Goal: Task Accomplishment & Management: Manage account settings

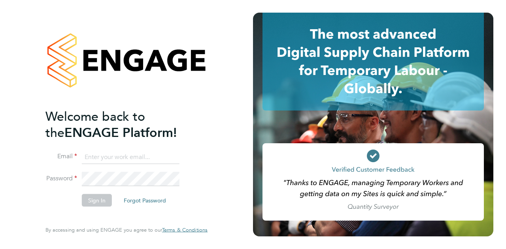
type input "daisy.cadman@wates.co.uk"
click at [94, 201] on button "Sign In" at bounding box center [97, 200] width 30 height 13
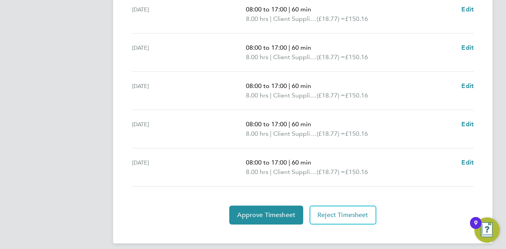
scroll to position [320, 0]
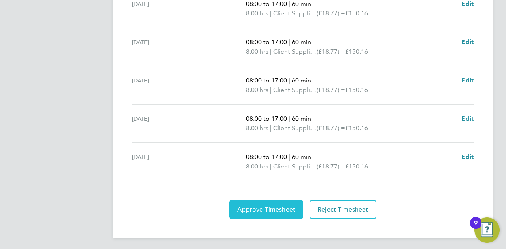
click at [263, 207] on span "Approve Timesheet" at bounding box center [266, 210] width 58 height 8
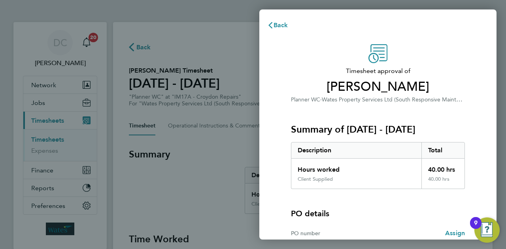
click at [311, 132] on h3 "Summary of [DATE] - [DATE]" at bounding box center [378, 129] width 174 height 13
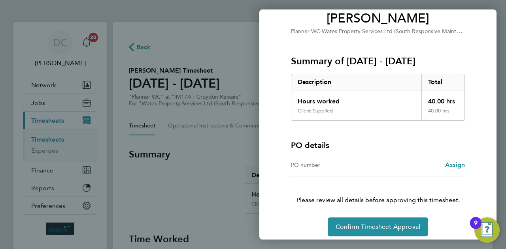
scroll to position [74, 0]
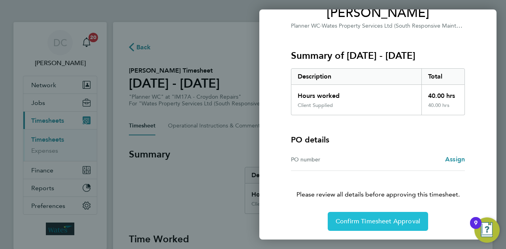
click at [375, 218] on span "Confirm Timesheet Approval" at bounding box center [377, 222] width 85 height 8
